Goal: Task Accomplishment & Management: Complete application form

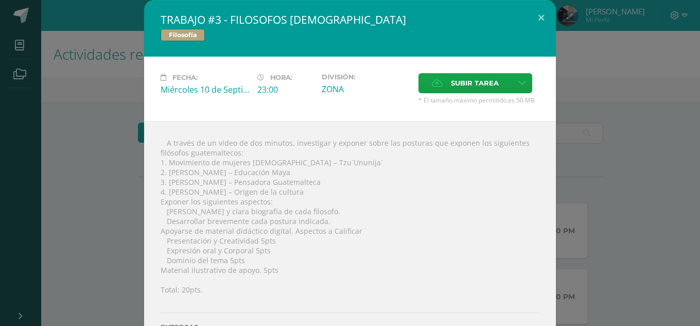
scroll to position [154, 0]
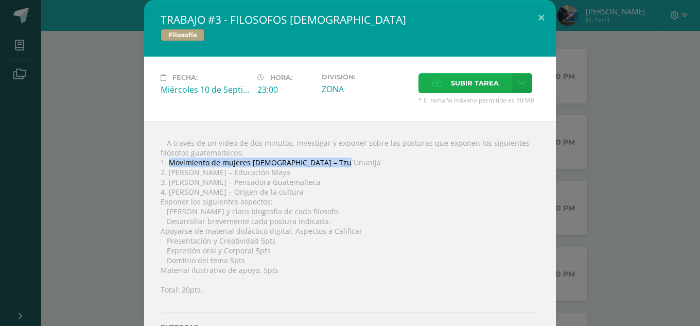
click at [460, 80] on span "Subir tarea" at bounding box center [475, 83] width 48 height 19
click at [0, 0] on input "Subir tarea" at bounding box center [0, 0] width 0 height 0
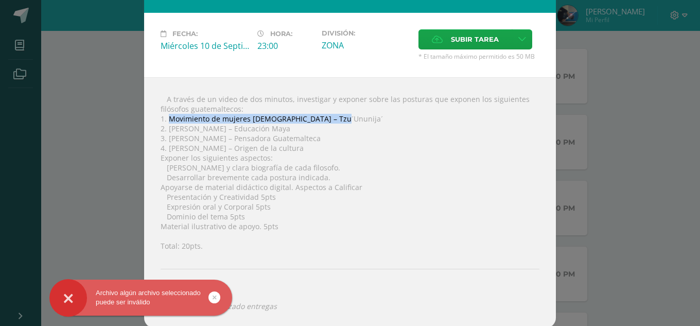
scroll to position [46, 0]
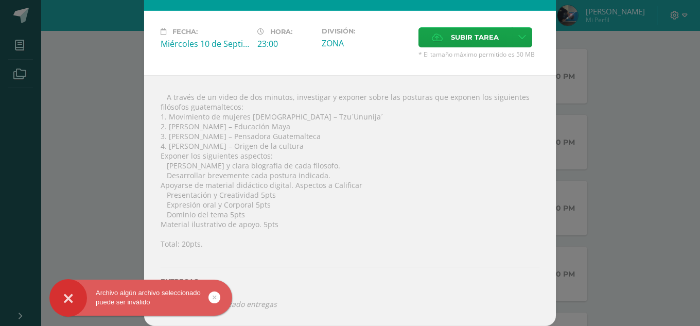
click at [219, 293] on link at bounding box center [214, 297] width 12 height 12
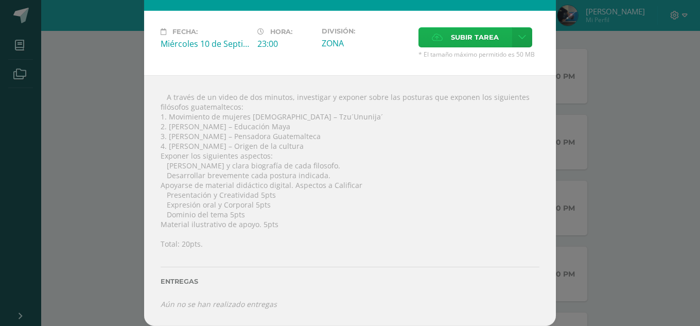
click at [455, 41] on span "Subir tarea" at bounding box center [475, 37] width 48 height 19
click at [0, 0] on input "Subir tarea" at bounding box center [0, 0] width 0 height 0
click at [460, 48] on div "Subir tarea" at bounding box center [478, 38] width 121 height 23
click at [464, 42] on span "Subir tarea" at bounding box center [475, 37] width 48 height 19
click at [0, 0] on input "Subir tarea" at bounding box center [0, 0] width 0 height 0
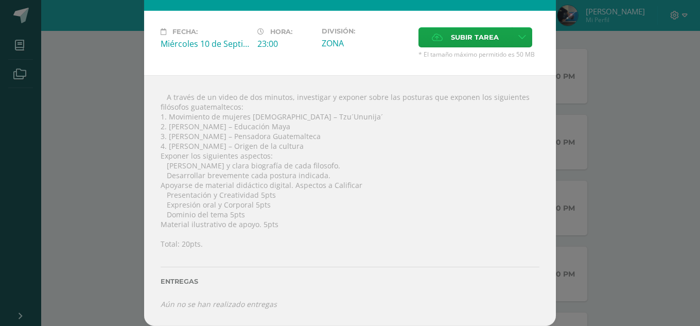
click at [537, 31] on form "Subir tarea * El tamaño máximo permitido es 50 MB" at bounding box center [478, 42] width 129 height 31
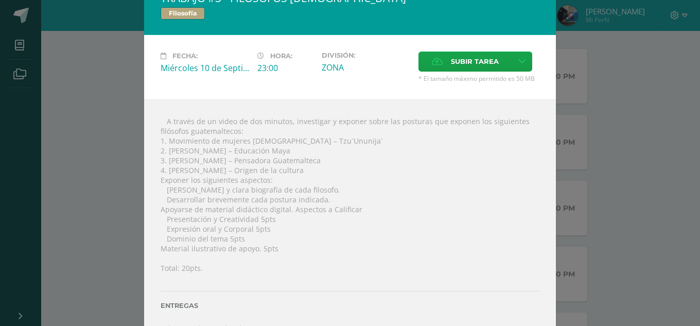
scroll to position [0, 0]
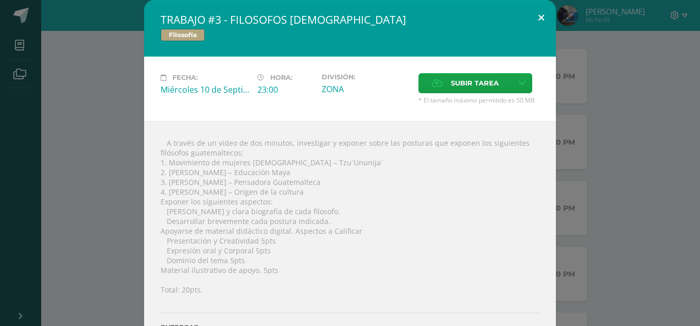
click at [538, 9] on button at bounding box center [540, 17] width 29 height 35
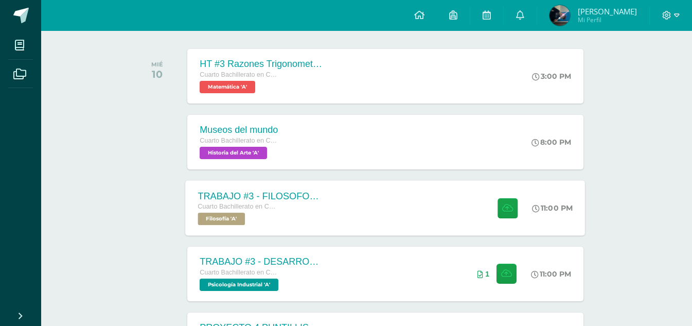
click at [307, 194] on div "TRABAJO #3 - FILOSOFOS [DEMOGRAPHIC_DATA]" at bounding box center [260, 195] width 124 height 11
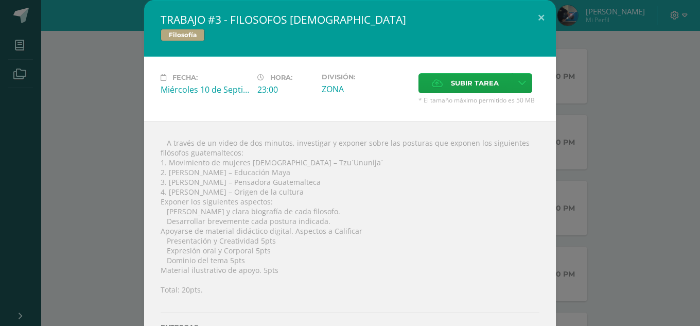
click at [455, 93] on div "Subir tarea" at bounding box center [478, 84] width 121 height 23
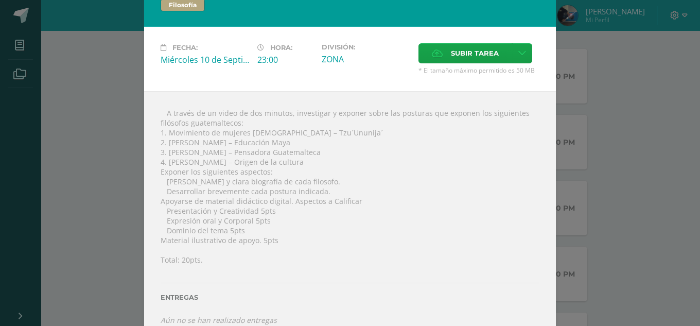
scroll to position [46, 0]
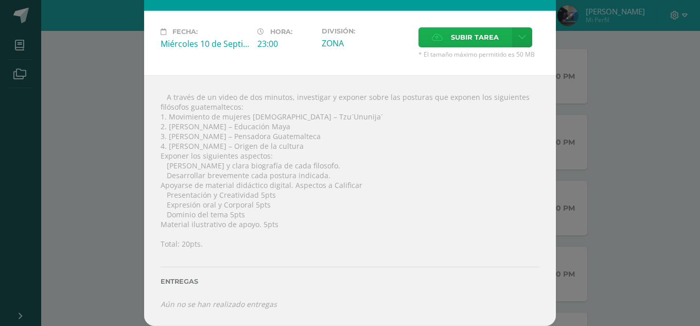
click at [473, 36] on span "Subir tarea" at bounding box center [475, 37] width 48 height 19
click at [0, 0] on input "Subir tarea" at bounding box center [0, 0] width 0 height 0
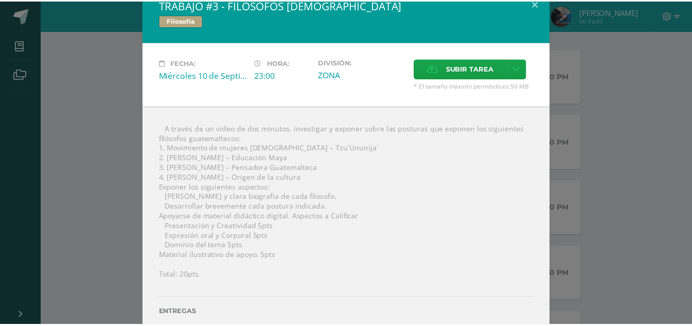
scroll to position [0, 0]
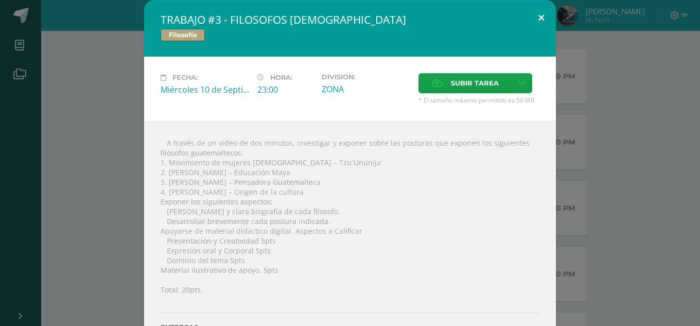
click at [538, 19] on button at bounding box center [540, 17] width 29 height 35
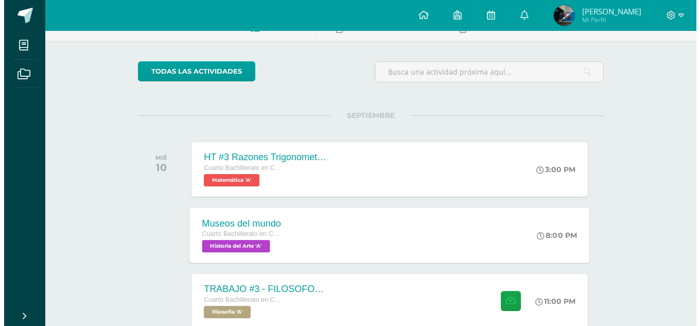
scroll to position [154, 0]
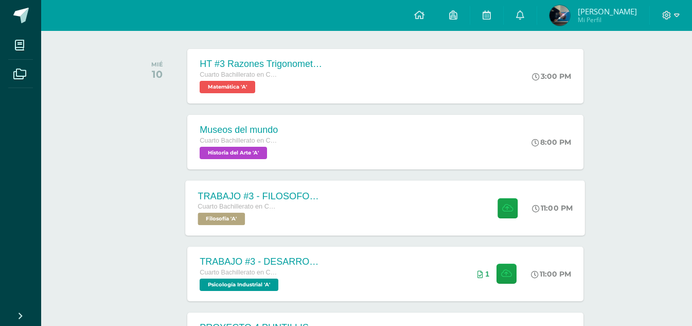
click at [298, 226] on div "TRABAJO #3 - FILOSOFOS [DEMOGRAPHIC_DATA] Cuarto Bachillerato en CCLL con Orien…" at bounding box center [261, 207] width 150 height 55
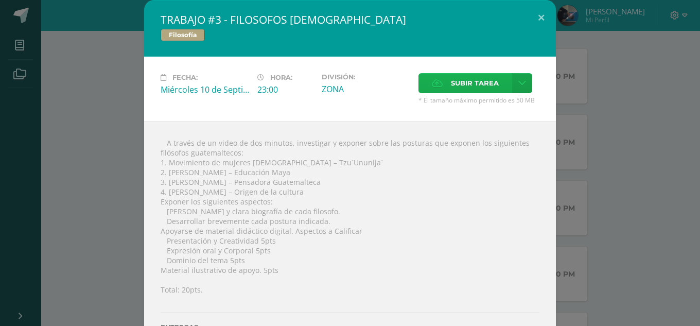
click at [451, 91] on span "Subir tarea" at bounding box center [475, 83] width 48 height 19
click at [0, 0] on input "Subir tarea" at bounding box center [0, 0] width 0 height 0
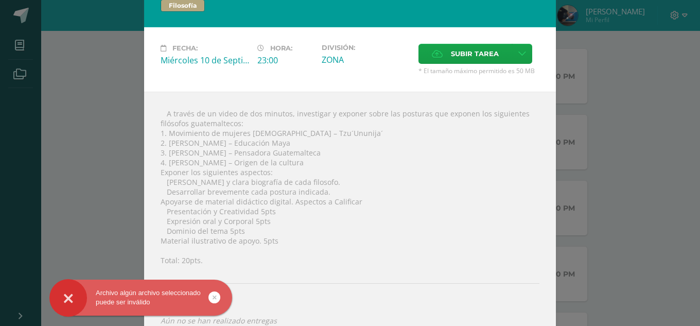
scroll to position [46, 0]
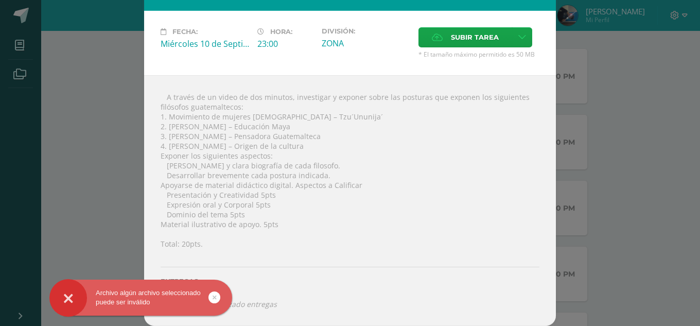
click at [217, 296] on link at bounding box center [214, 297] width 12 height 12
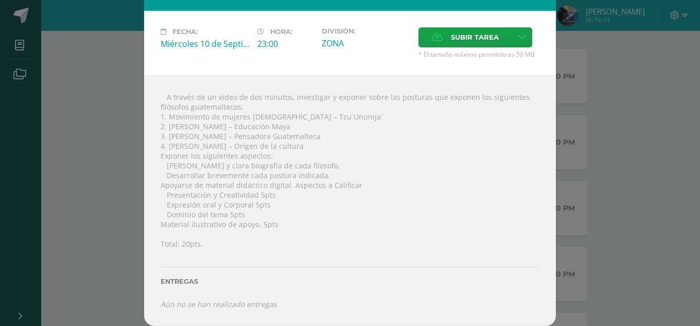
click at [217, 307] on div "Archivo algún archivo seleccionado puede ser inválido" at bounding box center [157, 299] width 188 height 40
click at [490, 44] on span "Subir tarea" at bounding box center [475, 37] width 48 height 19
click at [0, 0] on input "Subir tarea" at bounding box center [0, 0] width 0 height 0
click at [518, 37] on icon at bounding box center [522, 37] width 8 height 9
click at [485, 65] on link "Subir enlace" at bounding box center [481, 59] width 103 height 16
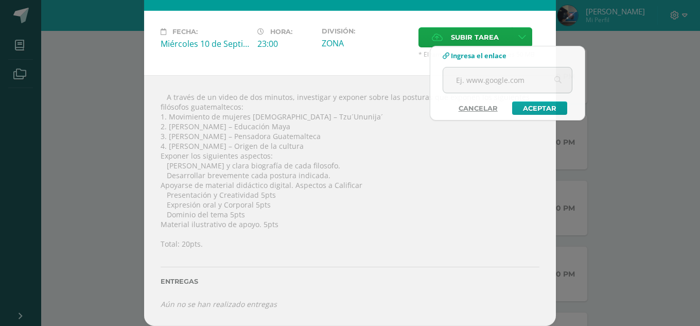
click at [636, 56] on div "TRABAJO #3 - FILOSOFOS GUATEMALTECOS Filosofía Fecha: Miércoles 10 de Septiembr…" at bounding box center [349, 139] width 691 height 371
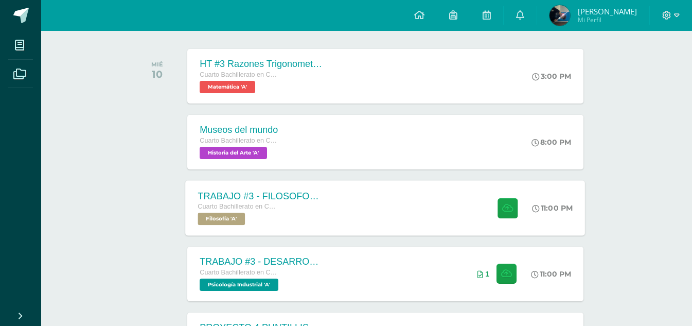
click at [327, 198] on div "TRABAJO #3 - FILOSOFOS GUATEMALTECOS Cuarto Bachillerato en CCLL con Orientació…" at bounding box center [261, 207] width 150 height 55
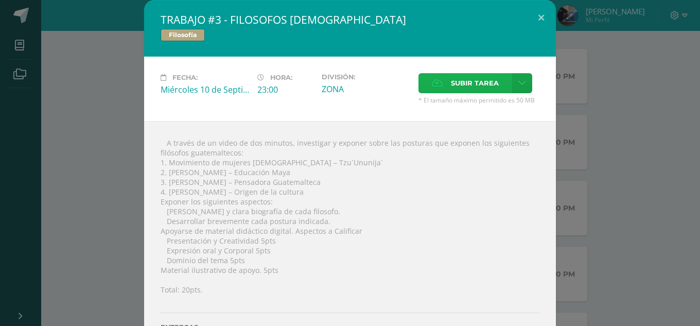
click at [481, 80] on span "Subir tarea" at bounding box center [475, 83] width 48 height 19
click at [0, 0] on input "Subir tarea" at bounding box center [0, 0] width 0 height 0
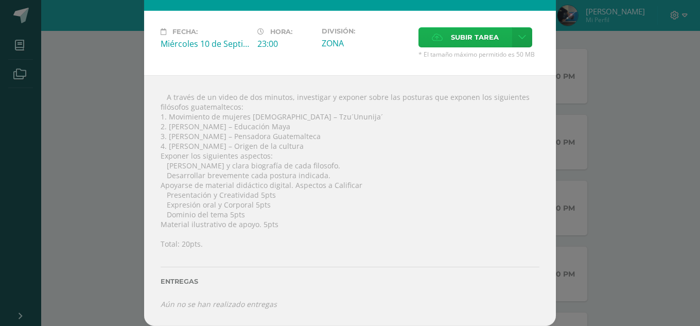
click at [451, 45] on span "Subir tarea" at bounding box center [475, 37] width 48 height 19
click at [0, 0] on input "Subir tarea" at bounding box center [0, 0] width 0 height 0
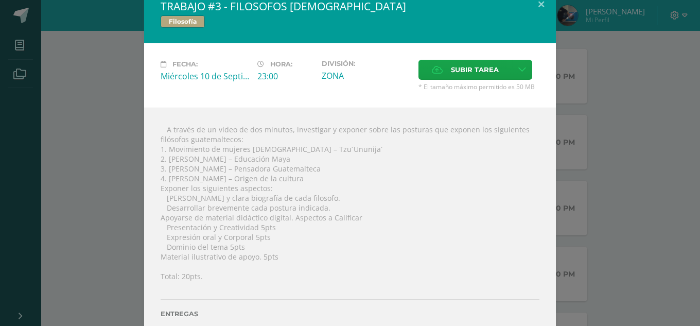
scroll to position [0, 0]
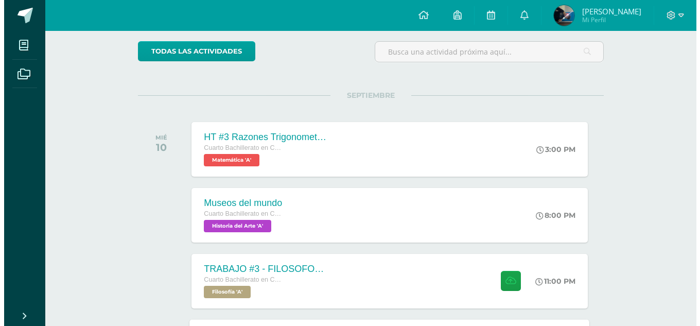
scroll to position [206, 0]
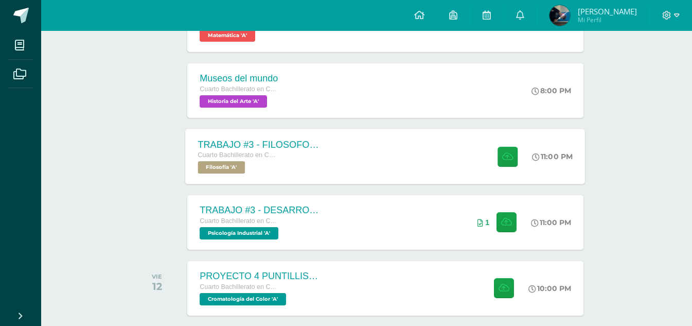
click at [328, 161] on div "TRABAJO #3 - FILOSOFOS [DEMOGRAPHIC_DATA] Cuarto Bachillerato en CCLL con Orien…" at bounding box center [261, 156] width 150 height 55
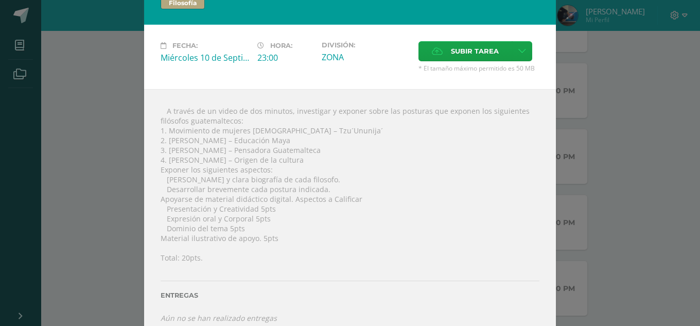
scroll to position [46, 0]
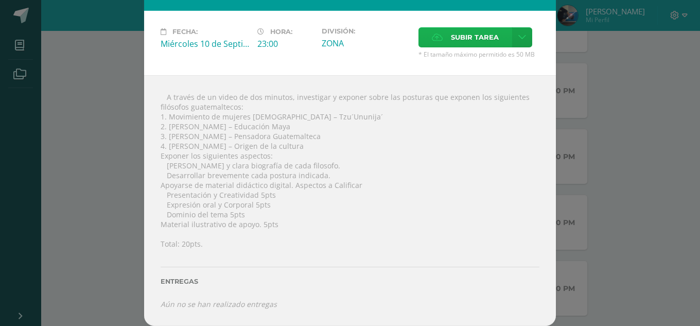
click at [497, 39] on label "Subir tarea" at bounding box center [465, 37] width 94 height 20
click at [0, 0] on input "Subir tarea" at bounding box center [0, 0] width 0 height 0
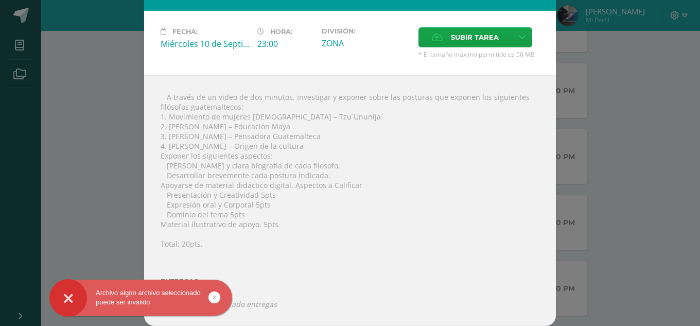
click at [55, 301] on div at bounding box center [68, 298] width 38 height 38
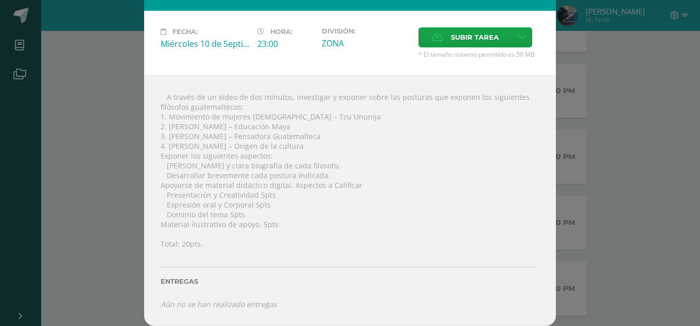
click at [113, 298] on div "Archivo algún archivo seleccionado puede ser inválido" at bounding box center [157, 299] width 188 height 40
click at [252, 294] on div "Entregas" at bounding box center [350, 278] width 379 height 42
click at [466, 33] on span "Subir tarea" at bounding box center [475, 37] width 48 height 19
click at [0, 0] on input "Subir tarea" at bounding box center [0, 0] width 0 height 0
click at [458, 34] on span "Subir tarea" at bounding box center [475, 37] width 48 height 19
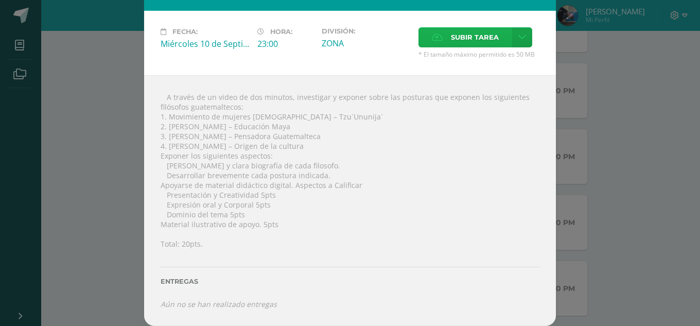
click at [0, 0] on input "Subir tarea" at bounding box center [0, 0] width 0 height 0
click at [452, 36] on span "Subir tarea" at bounding box center [475, 37] width 48 height 19
click at [0, 0] on input "Subir tarea" at bounding box center [0, 0] width 0 height 0
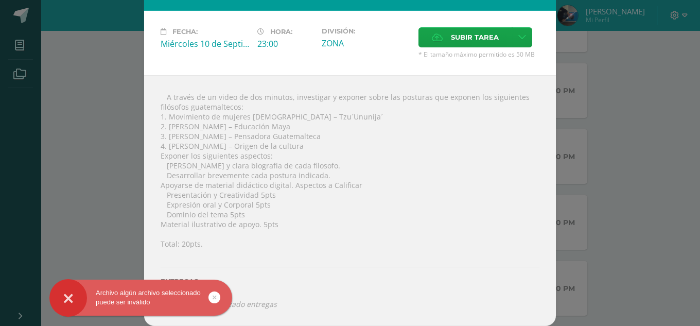
click at [218, 293] on link at bounding box center [214, 297] width 12 height 12
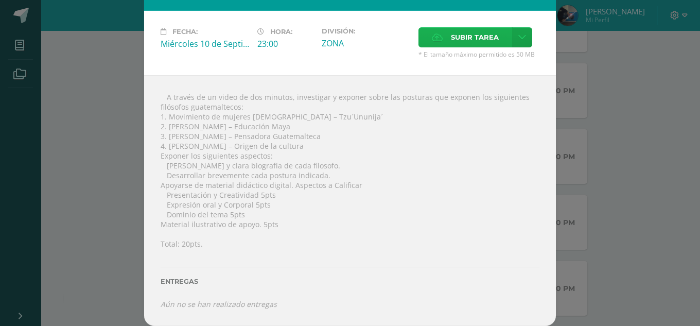
click at [502, 38] on label "Subir tarea" at bounding box center [465, 37] width 94 height 20
click at [0, 0] on input "Subir tarea" at bounding box center [0, 0] width 0 height 0
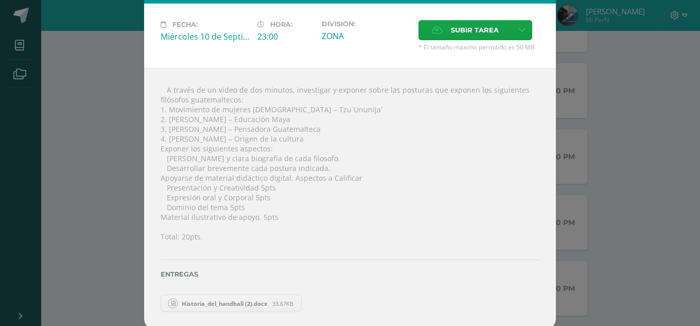
scroll to position [56, 0]
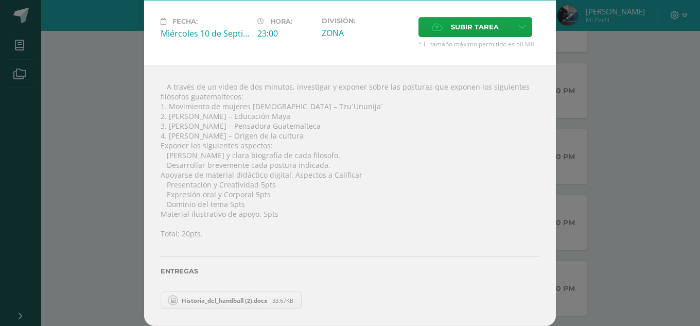
click at [257, 299] on span "Historia_del_handball (2).docx" at bounding box center [224, 300] width 96 height 8
click at [472, 33] on span "Subir tarea" at bounding box center [475, 26] width 48 height 19
click at [0, 0] on input "Subir tarea" at bounding box center [0, 0] width 0 height 0
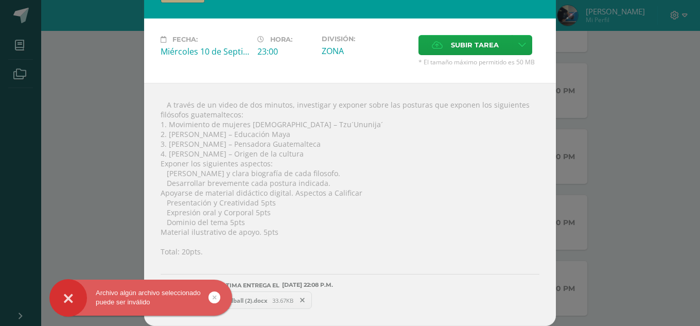
click at [304, 303] on span at bounding box center [302, 299] width 17 height 11
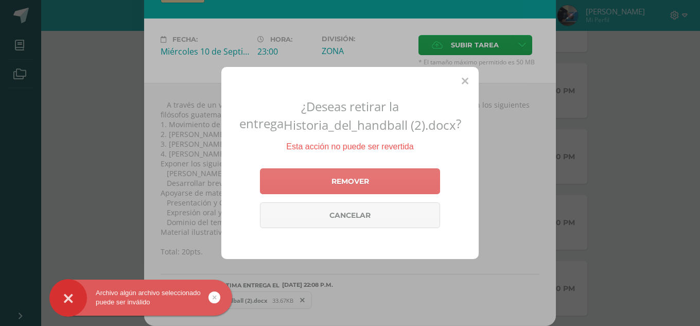
click at [366, 176] on link "Remover" at bounding box center [350, 181] width 180 height 26
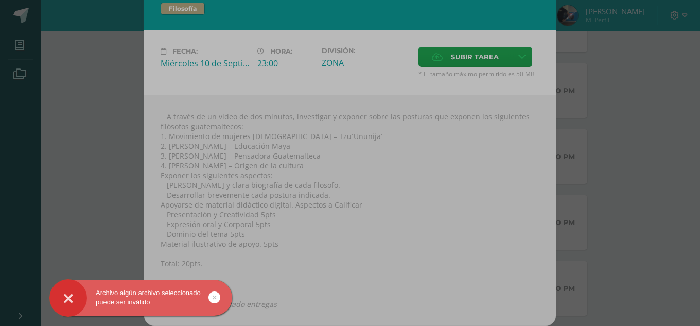
scroll to position [26, 0]
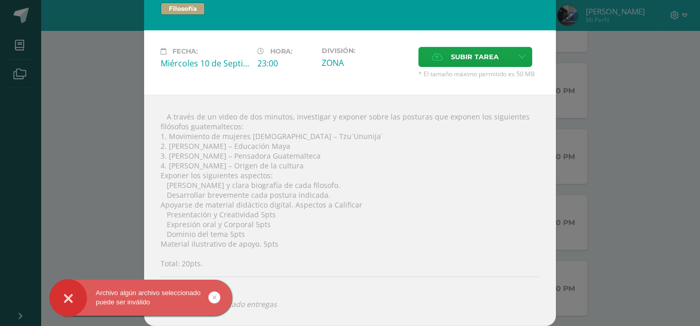
click at [375, 203] on div " A través de un video de dos minutos, investigar y exponer sobre las posturas …" at bounding box center [350, 210] width 412 height 231
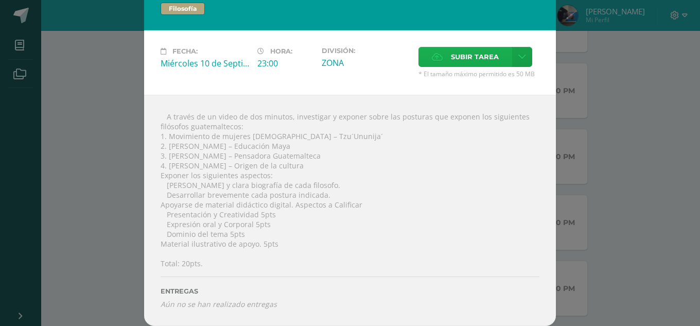
click at [498, 58] on label "Subir tarea" at bounding box center [465, 57] width 94 height 20
click at [0, 0] on input "Subir tarea" at bounding box center [0, 0] width 0 height 0
click at [437, 60] on icon at bounding box center [437, 57] width 11 height 7
click at [0, 0] on input "Subir tarea" at bounding box center [0, 0] width 0 height 0
click at [451, 64] on span "Subir tarea" at bounding box center [475, 56] width 48 height 19
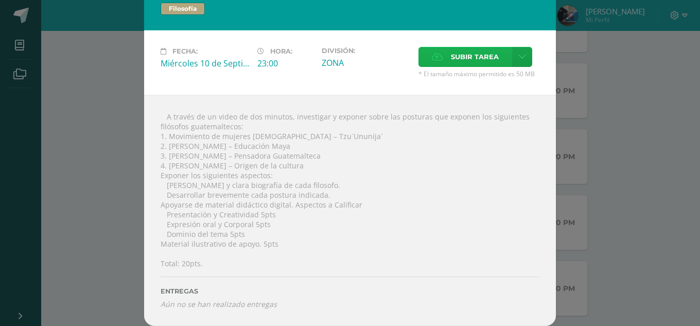
click at [0, 0] on input "Subir tarea" at bounding box center [0, 0] width 0 height 0
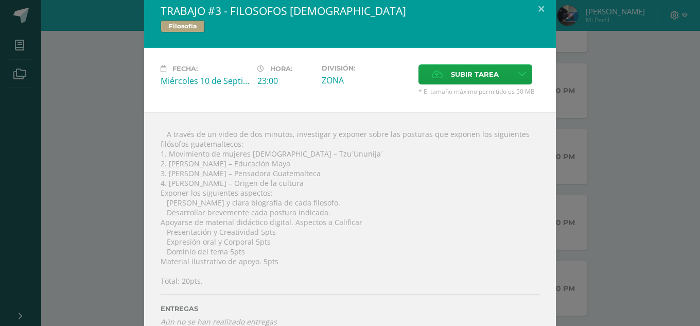
scroll to position [0, 0]
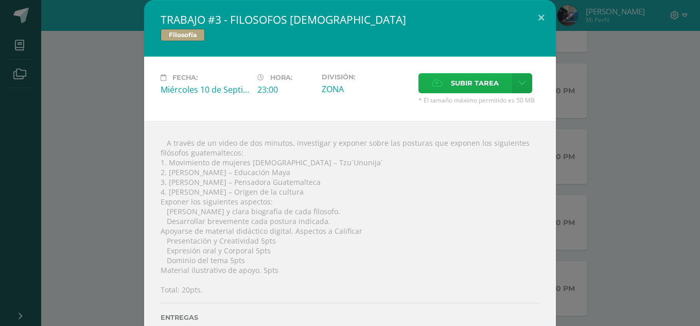
click at [465, 86] on span "Subir tarea" at bounding box center [475, 83] width 48 height 19
click at [0, 0] on input "Subir tarea" at bounding box center [0, 0] width 0 height 0
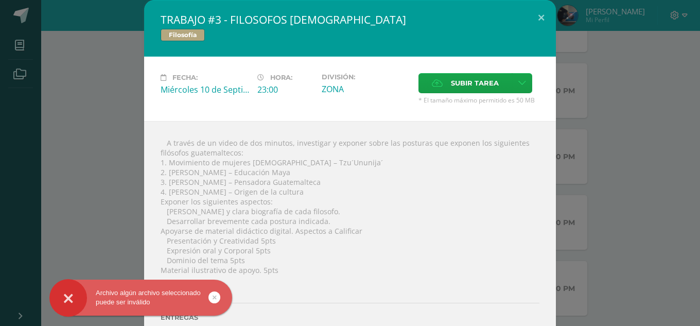
scroll to position [26, 0]
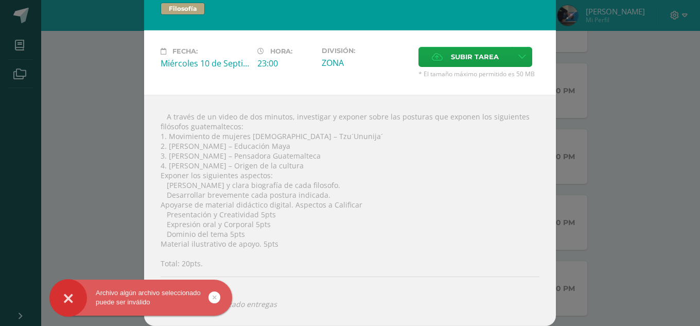
click at [213, 295] on icon at bounding box center [214, 297] width 4 height 12
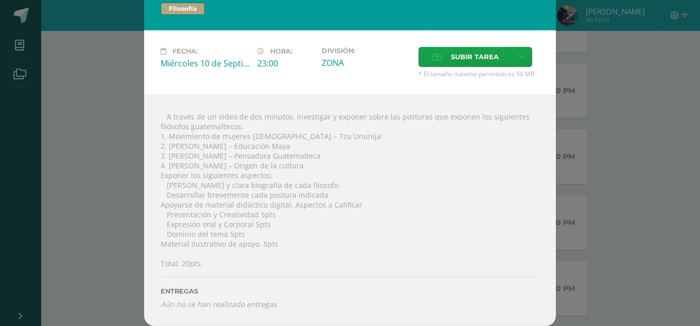
click at [222, 296] on div "Archivo algún archivo seleccionado puede ser inválido" at bounding box center [157, 299] width 188 height 40
click at [223, 294] on div "Archivo algún archivo seleccionado puede ser inválido" at bounding box center [157, 299] width 188 height 40
click at [223, 294] on label "ENTREGAS" at bounding box center [350, 291] width 379 height 8
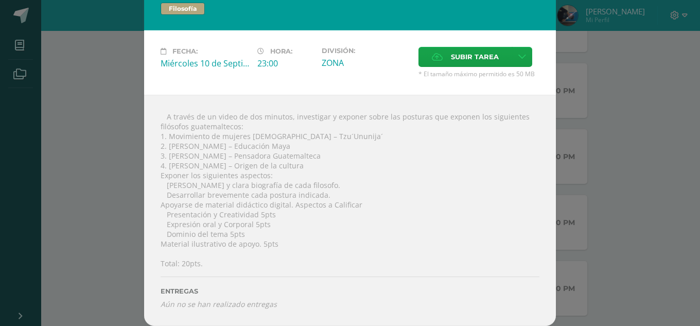
click at [472, 145] on div " A través de un video de dos minutos, investigar y exponer sobre las posturas …" at bounding box center [350, 210] width 412 height 231
click at [451, 61] on span "Subir tarea" at bounding box center [475, 56] width 48 height 19
click at [0, 0] on input "Subir tarea" at bounding box center [0, 0] width 0 height 0
click at [484, 58] on span "Subir tarea" at bounding box center [475, 56] width 48 height 19
click at [0, 0] on input "Subir tarea" at bounding box center [0, 0] width 0 height 0
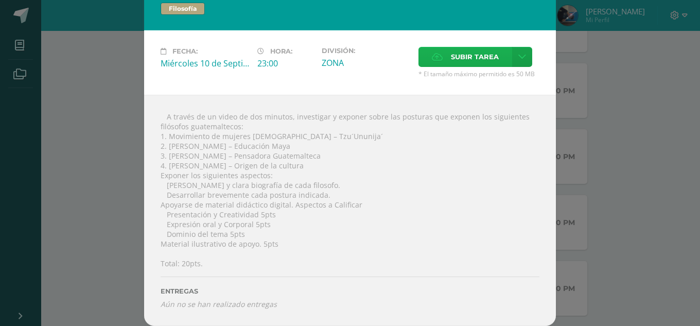
click at [467, 64] on span "Subir tarea" at bounding box center [475, 56] width 48 height 19
click at [0, 0] on input "Subir tarea" at bounding box center [0, 0] width 0 height 0
click at [487, 55] on span "Subir tarea" at bounding box center [475, 56] width 48 height 19
click at [0, 0] on input "Subir tarea" at bounding box center [0, 0] width 0 height 0
click at [497, 52] on label "Subir tarea" at bounding box center [465, 57] width 94 height 20
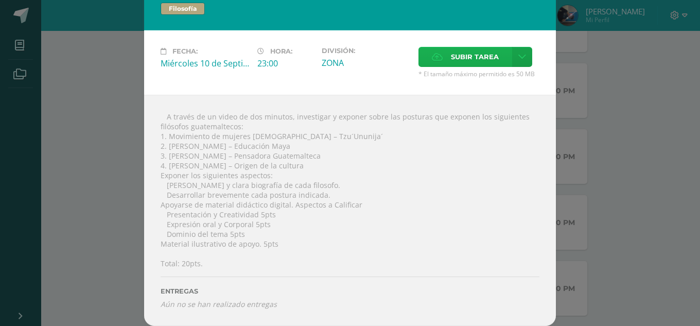
click at [0, 0] on input "Subir tarea" at bounding box center [0, 0] width 0 height 0
click at [482, 50] on span "Subir tarea" at bounding box center [475, 56] width 48 height 19
click at [0, 0] on input "Subir tarea" at bounding box center [0, 0] width 0 height 0
click at [490, 51] on span "Subir tarea" at bounding box center [475, 56] width 48 height 19
click at [0, 0] on input "Subir tarea" at bounding box center [0, 0] width 0 height 0
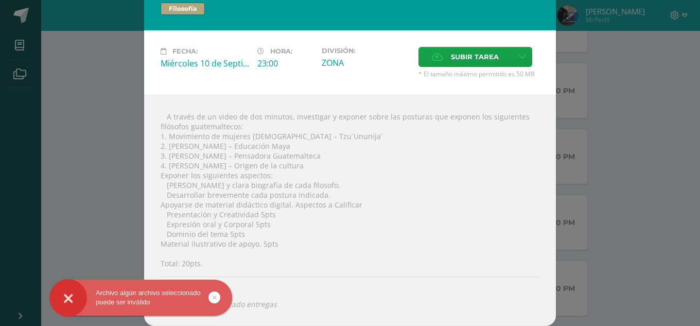
click at [213, 297] on icon at bounding box center [214, 297] width 4 height 12
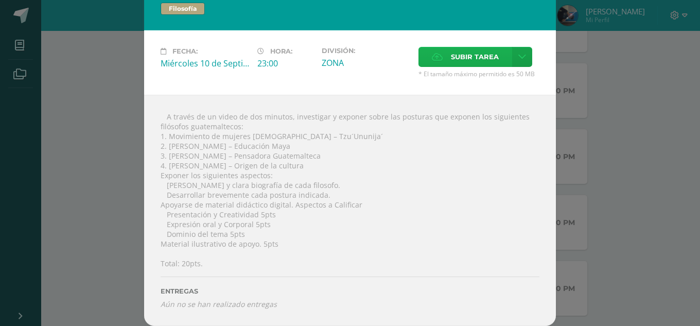
click at [436, 57] on icon at bounding box center [437, 57] width 11 height 7
click at [0, 0] on input "Subir tarea" at bounding box center [0, 0] width 0 height 0
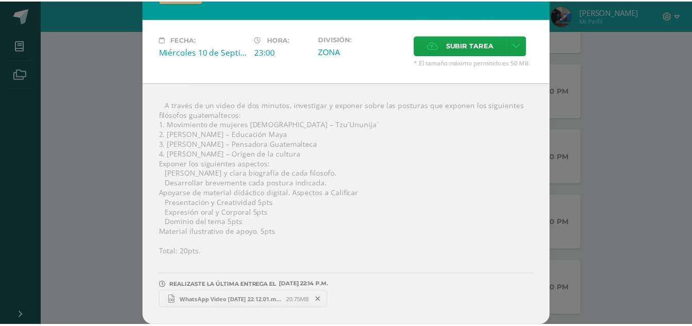
scroll to position [38, 0]
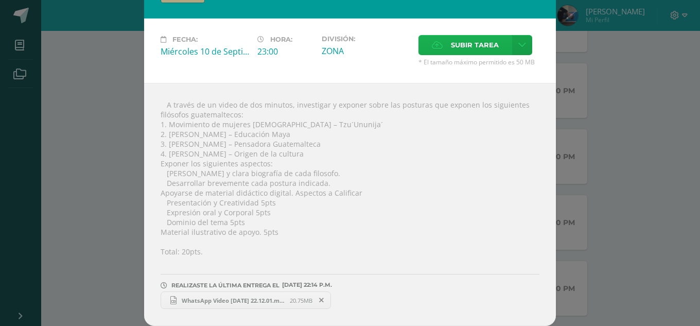
click at [460, 51] on span "Subir tarea" at bounding box center [475, 44] width 48 height 19
click at [0, 0] on input "Subir tarea" at bounding box center [0, 0] width 0 height 0
drag, startPoint x: 652, startPoint y: 180, endPoint x: 639, endPoint y: 186, distance: 14.1
click at [652, 180] on div "TRABAJO #3 - FILOSOFOS GUATEMALTECOS Filosofía Fecha: Miércoles 10 de Septiembr…" at bounding box center [349, 144] width 691 height 364
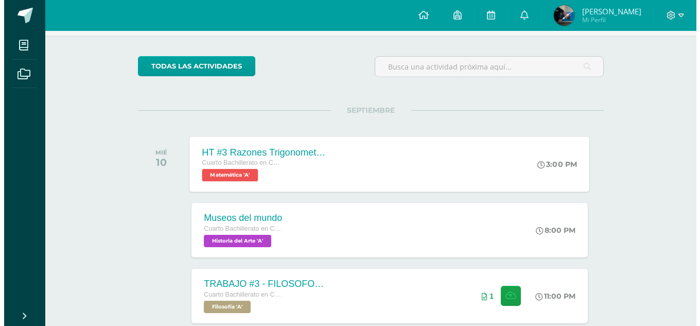
scroll to position [154, 0]
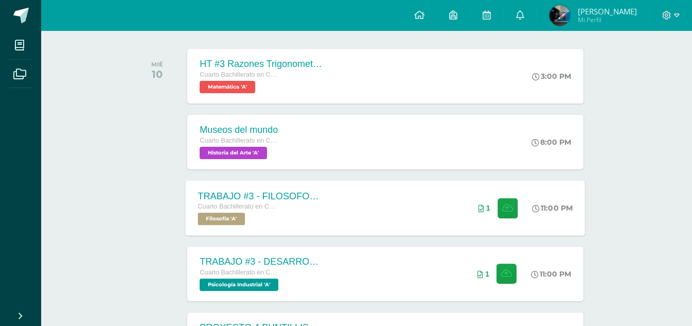
click at [391, 218] on div "TRABAJO #3 - FILOSOFOS GUATEMALTECOS Cuarto Bachillerato en CCLL con Orientació…" at bounding box center [386, 207] width 400 height 55
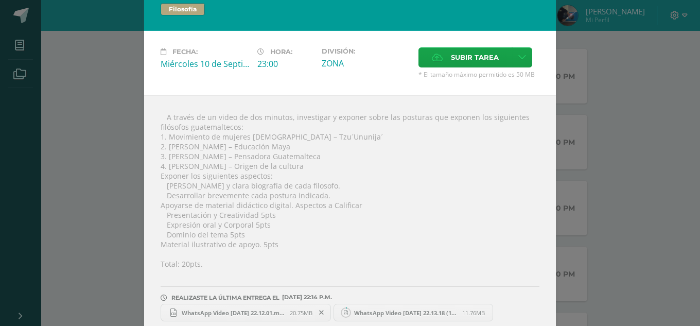
scroll to position [38, 0]
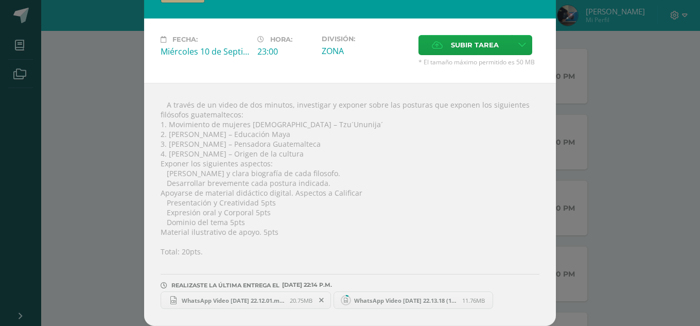
click at [270, 299] on span "WhatsApp Video 2025-09-10 at 22.12.01.mp4" at bounding box center [232, 300] width 113 height 8
click at [402, 299] on span "WhatsApp Video 2025-09-10 at 22.13.18 (1).mp4" at bounding box center [405, 300] width 113 height 8
click at [476, 299] on span "11.76MB" at bounding box center [473, 300] width 23 height 8
click at [476, 300] on span "11.76MB" at bounding box center [473, 300] width 23 height 8
click at [435, 297] on span "WhatsApp Video 2025-09-10 at 22.13.18 (1).mp4" at bounding box center [405, 300] width 113 height 8
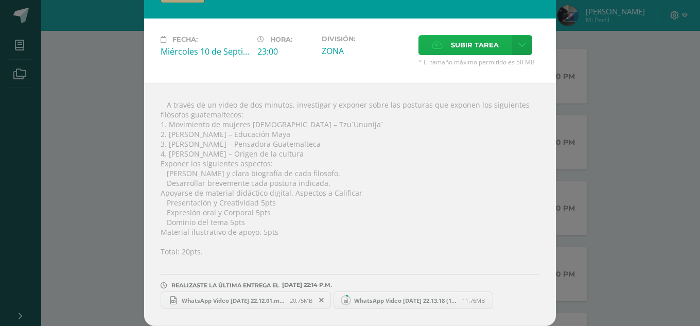
click at [469, 46] on span "Subir tarea" at bounding box center [475, 44] width 48 height 19
click at [0, 0] on input "Subir tarea" at bounding box center [0, 0] width 0 height 0
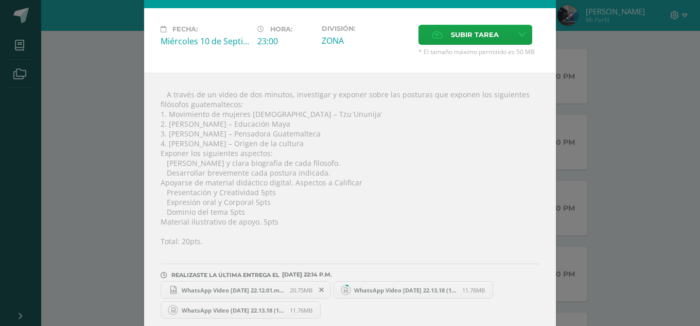
scroll to position [58, 0]
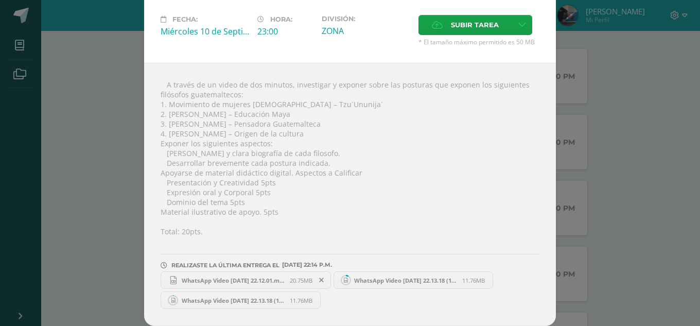
drag, startPoint x: 434, startPoint y: 270, endPoint x: 427, endPoint y: 278, distance: 11.0
click at [427, 278] on span "WhatsApp Video 2025-09-10 at 22.13.18 (1).mp4" at bounding box center [405, 280] width 113 height 8
click at [426, 278] on span "WhatsApp Video 2025-09-10 at 22.13.18 (1).mp4" at bounding box center [405, 280] width 113 height 8
click at [341, 278] on circle at bounding box center [345, 279] width 9 height 9
drag, startPoint x: 338, startPoint y: 278, endPoint x: 360, endPoint y: 286, distance: 22.6
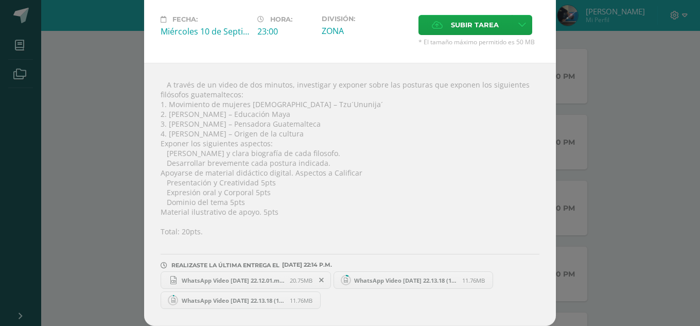
click at [360, 286] on link "WhatsApp Video 2025-09-10 at 22.13.18 (1).mp4 11.76MB" at bounding box center [413, 279] width 160 height 17
drag, startPoint x: 533, startPoint y: 238, endPoint x: 590, endPoint y: 241, distance: 57.2
click at [590, 241] on div "TRABAJO #3 - FILOSOFOS GUATEMALTECOS Filosofía Fecha: Miércoles 10 de Septiembr…" at bounding box center [349, 134] width 691 height 384
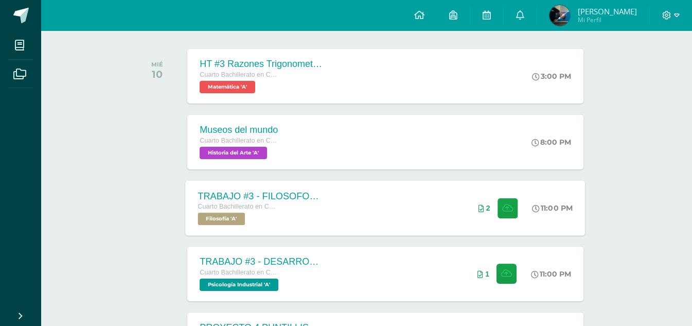
click at [411, 202] on div "TRABAJO #3 - FILOSOFOS GUATEMALTECOS Cuarto Bachillerato en CCLL con Orientació…" at bounding box center [386, 207] width 400 height 55
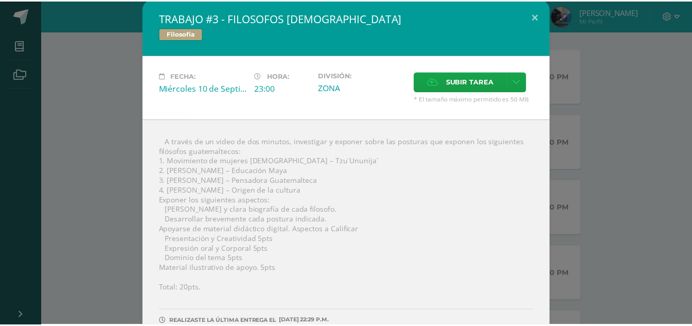
scroll to position [0, 0]
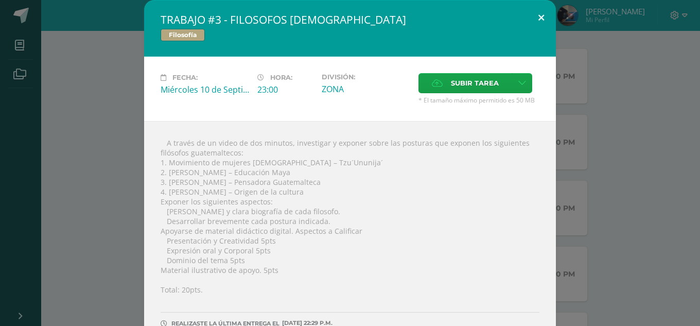
click at [539, 11] on button at bounding box center [540, 17] width 29 height 35
